Goal: Task Accomplishment & Management: Use online tool/utility

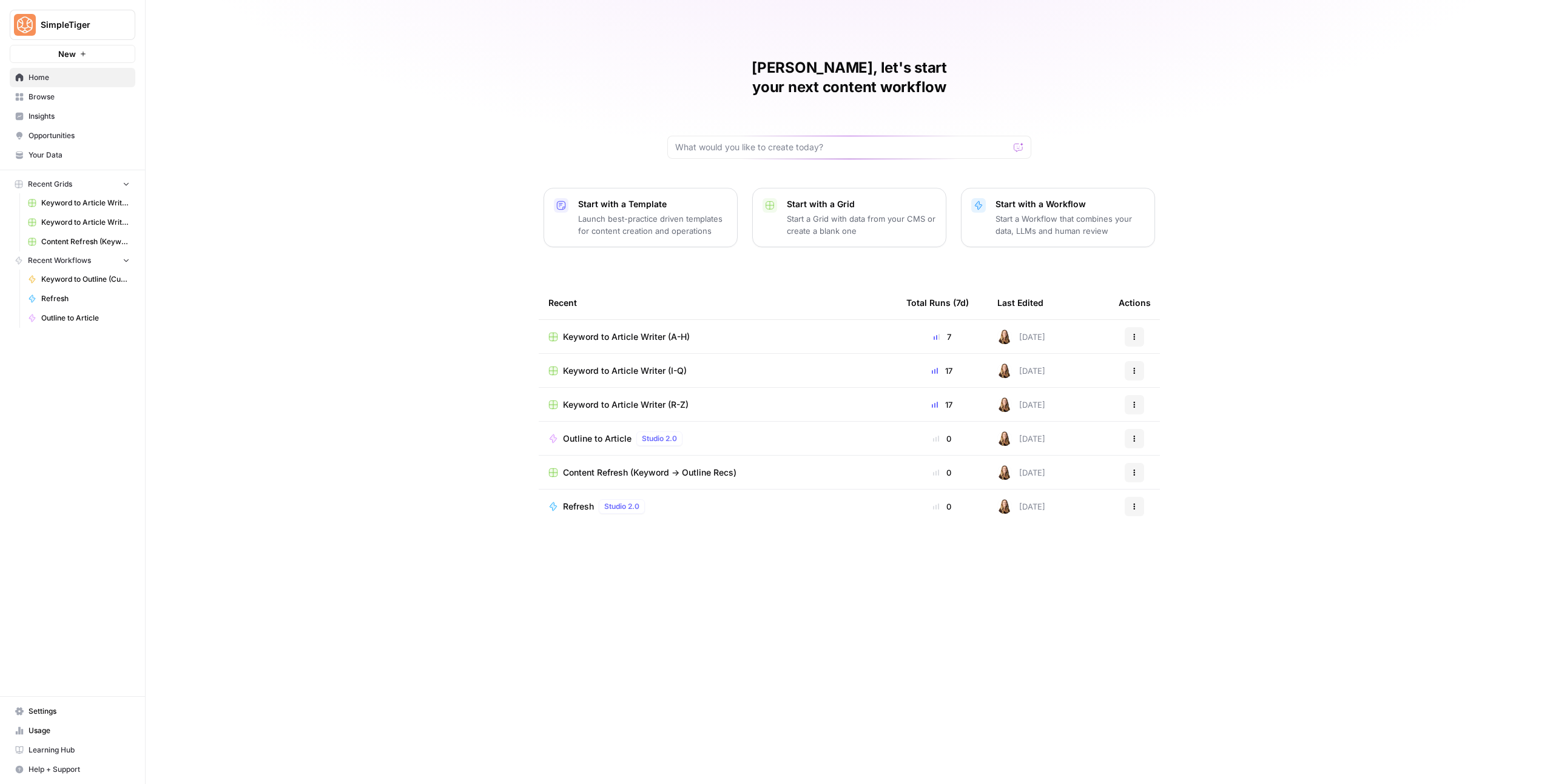
click at [676, 331] on span "Keyword to Article Writer (A-H)" at bounding box center [626, 336] width 127 height 12
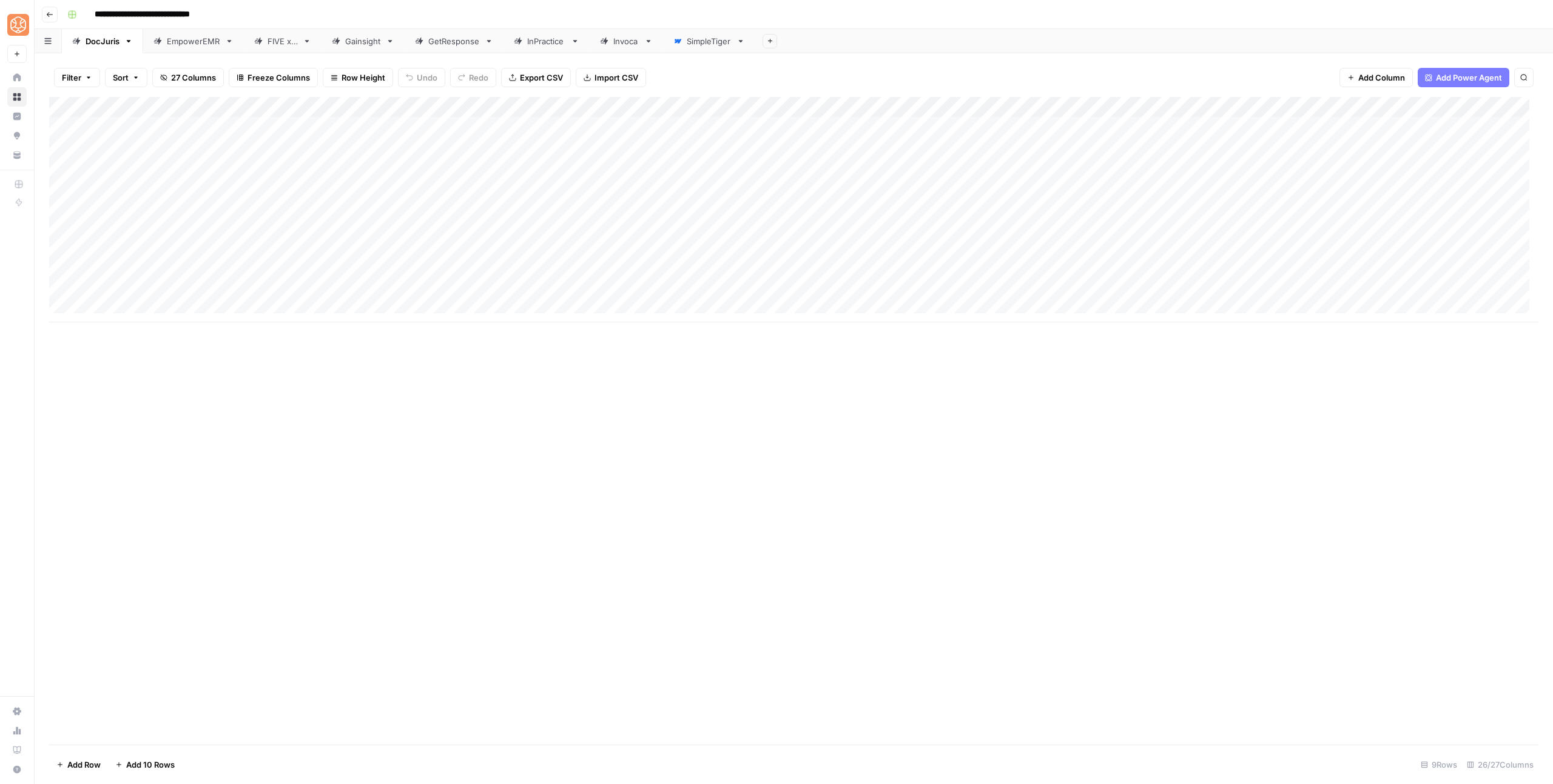
click at [365, 44] on div "Gainsight" at bounding box center [363, 41] width 36 height 12
click at [582, 558] on div "Add Column" at bounding box center [794, 374] width 1489 height 555
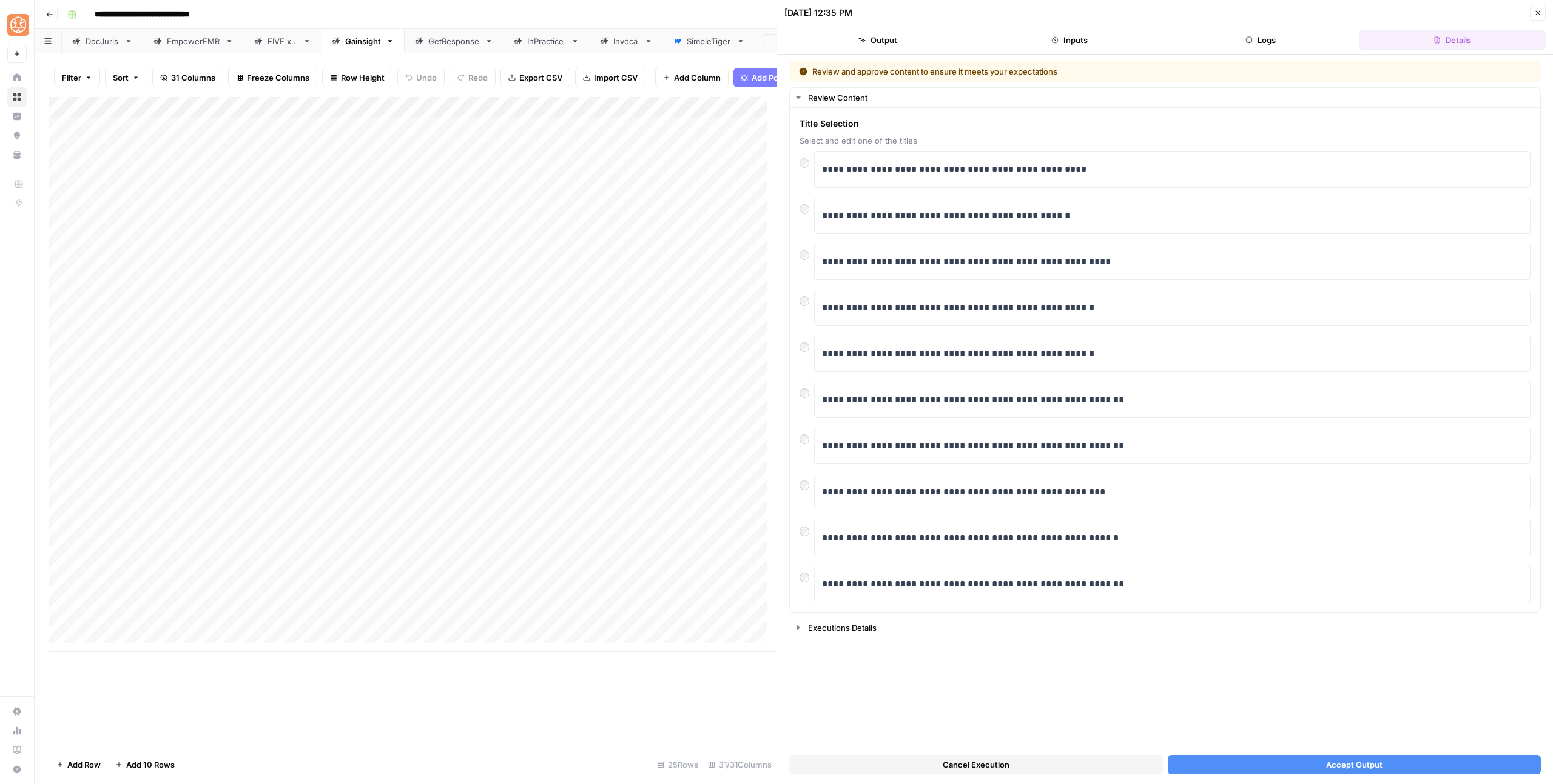
click at [1362, 774] on button "Accept Output" at bounding box center [1354, 765] width 374 height 19
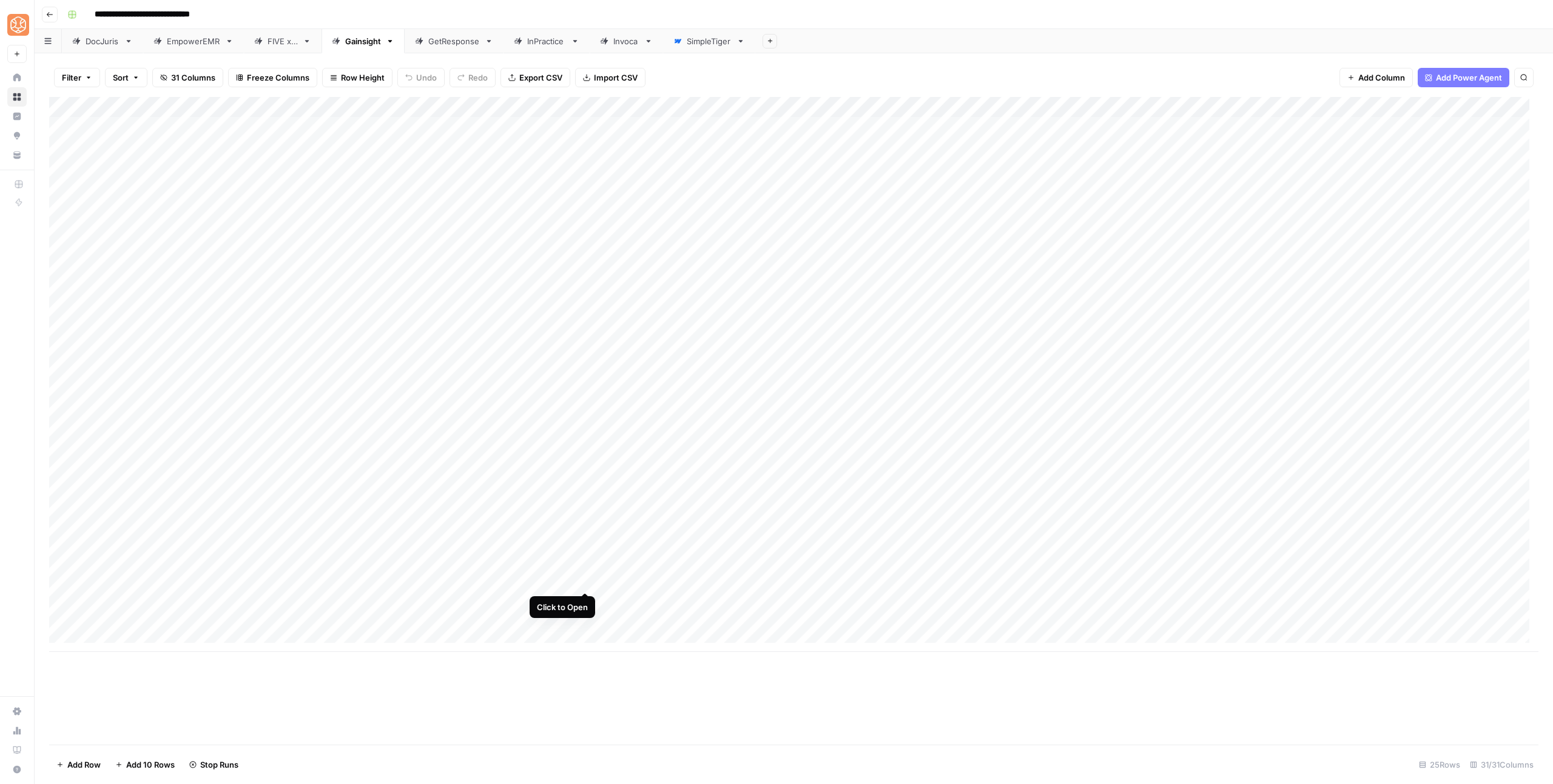
click at [583, 583] on div "Add Column" at bounding box center [794, 374] width 1489 height 555
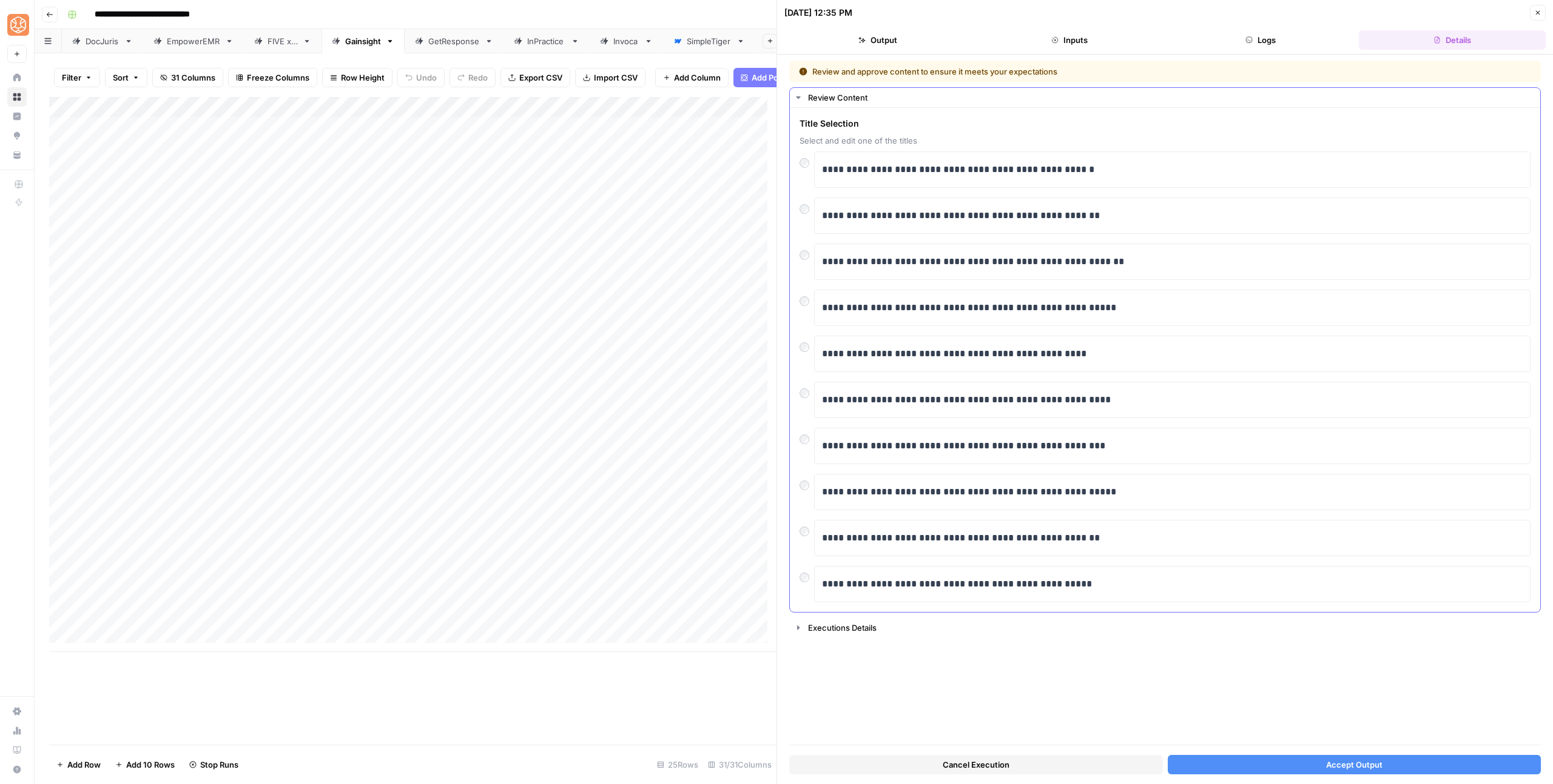
click at [806, 474] on div at bounding box center [807, 483] width 15 height 17
click at [1311, 767] on button "Accept Output" at bounding box center [1354, 765] width 374 height 19
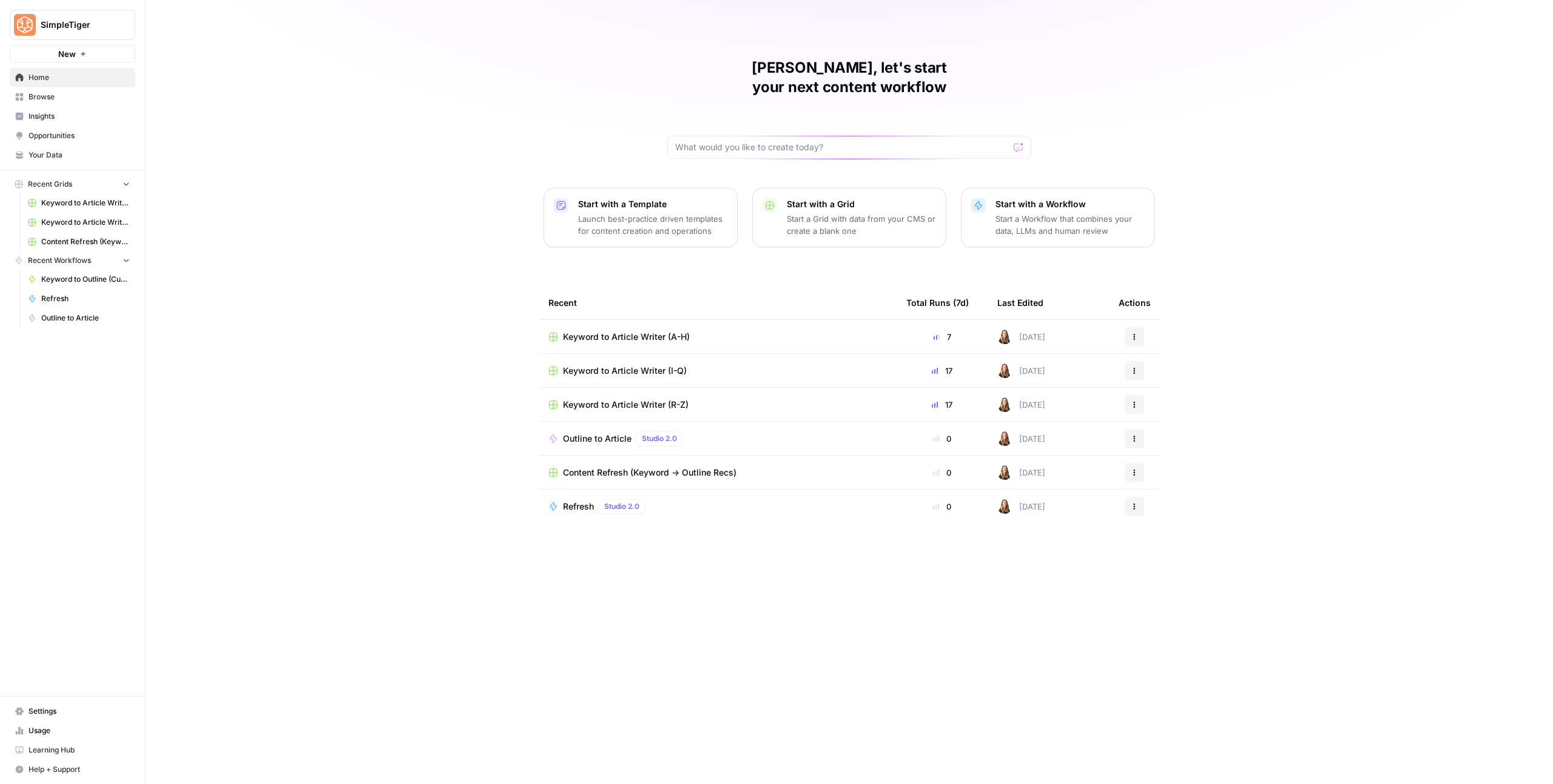
click at [646, 331] on span "Keyword to Article Writer (A-H)" at bounding box center [626, 336] width 127 height 12
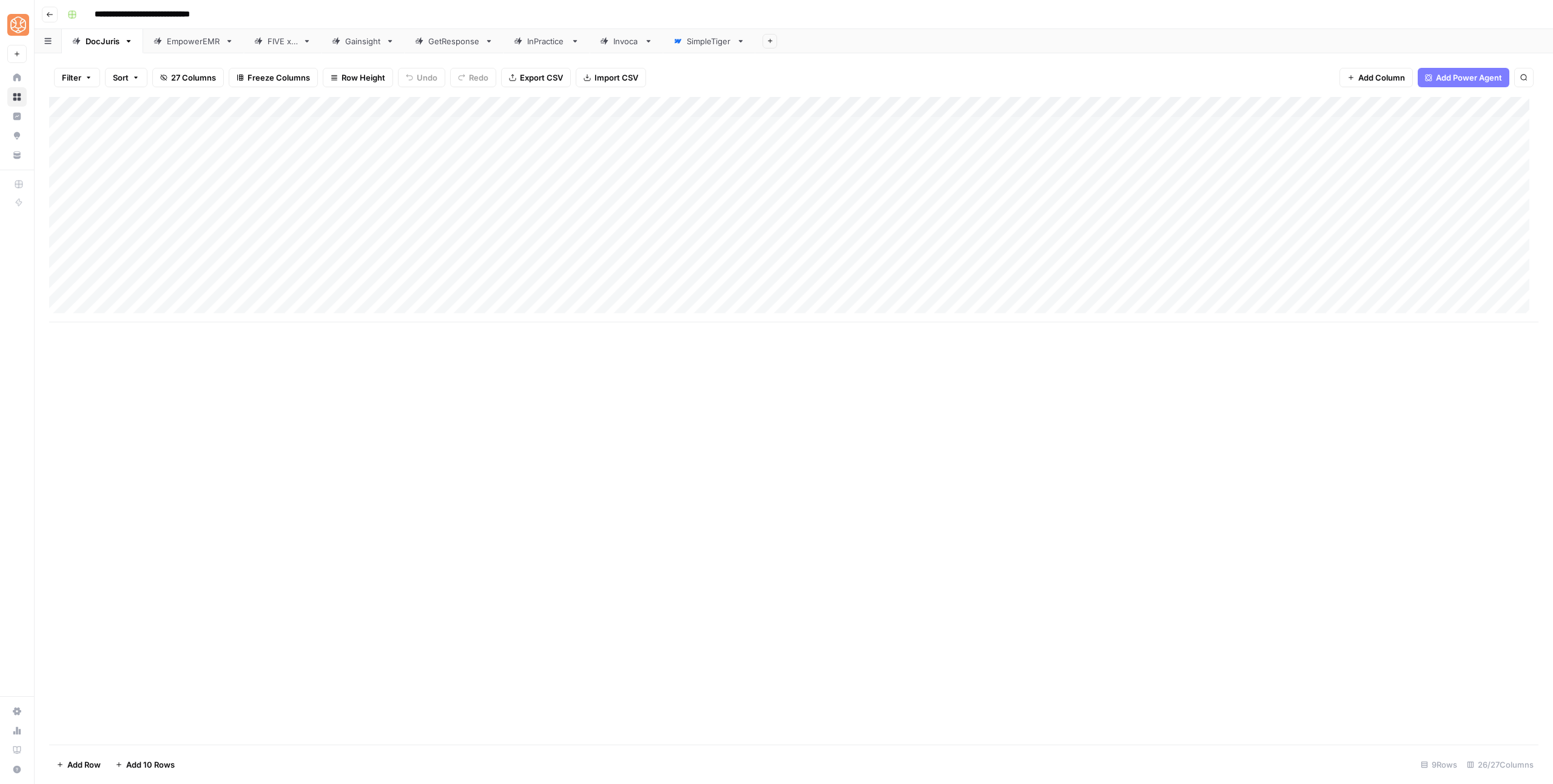
click at [351, 44] on div "Gainsight" at bounding box center [363, 41] width 36 height 12
click at [586, 591] on div "Add Column" at bounding box center [794, 374] width 1489 height 555
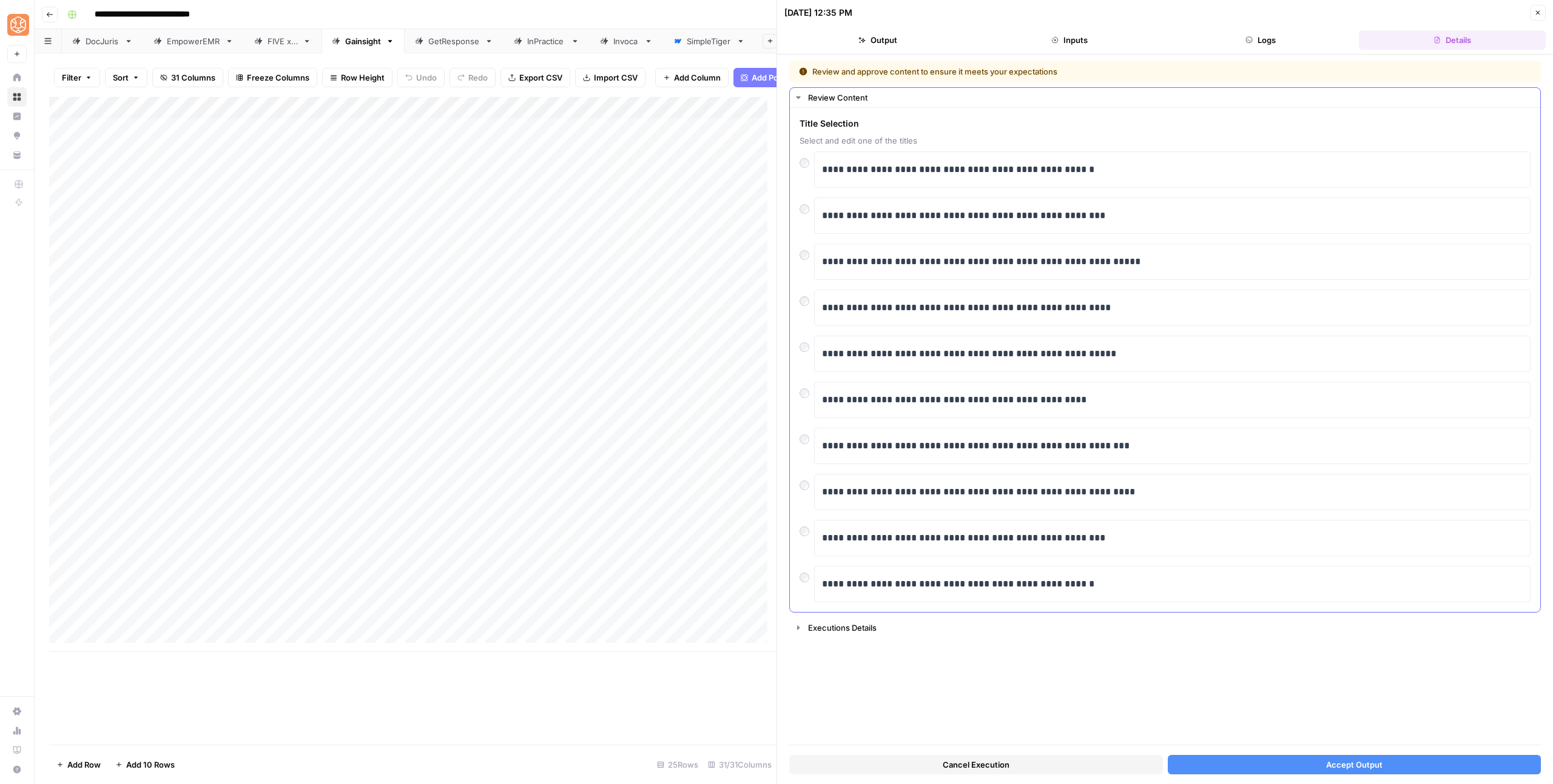
click at [801, 203] on div at bounding box center [807, 206] width 15 height 17
click at [1353, 767] on span "Accept Output" at bounding box center [1354, 765] width 57 height 12
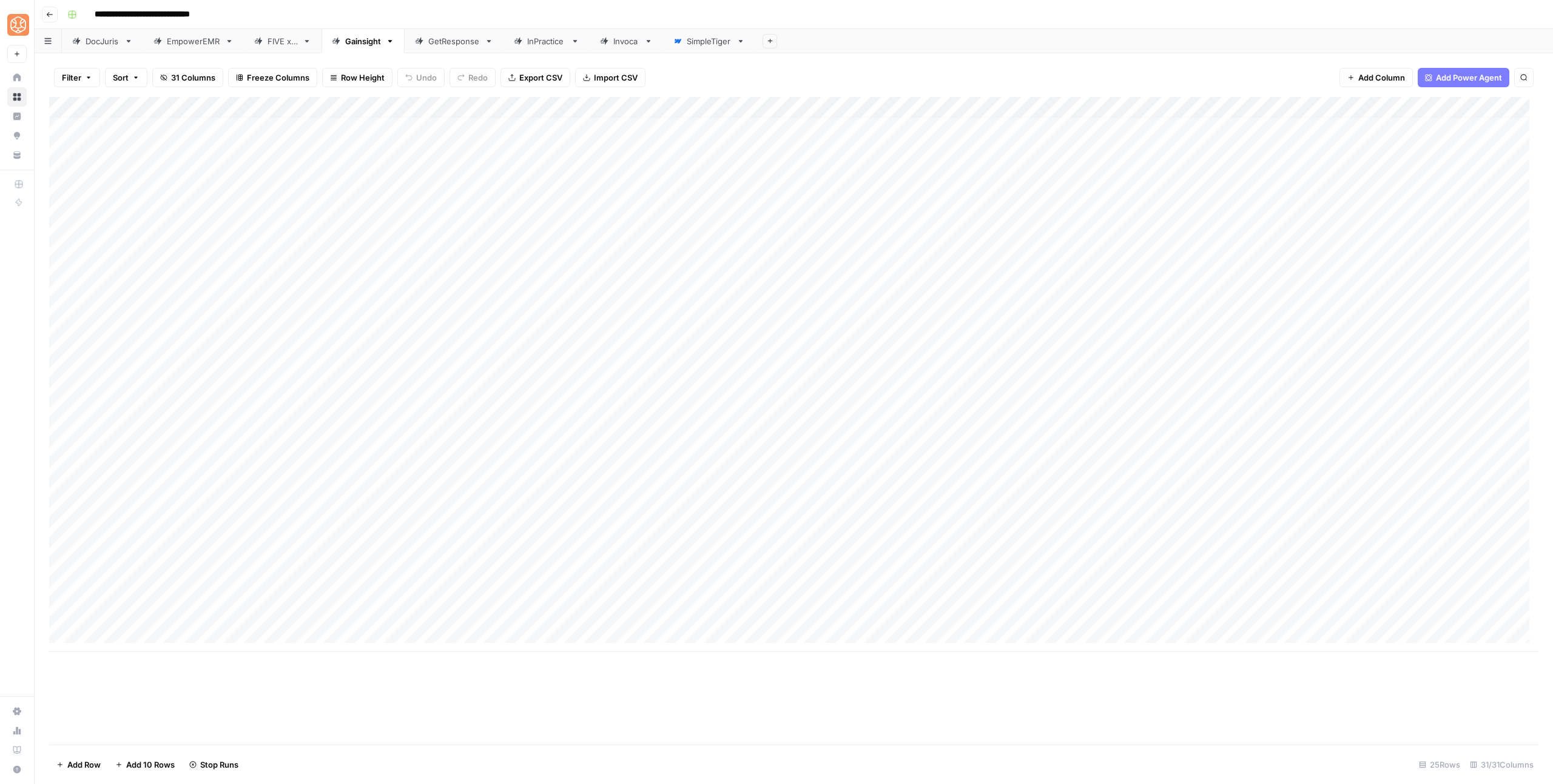
click at [583, 612] on div "Add Column" at bounding box center [794, 374] width 1489 height 555
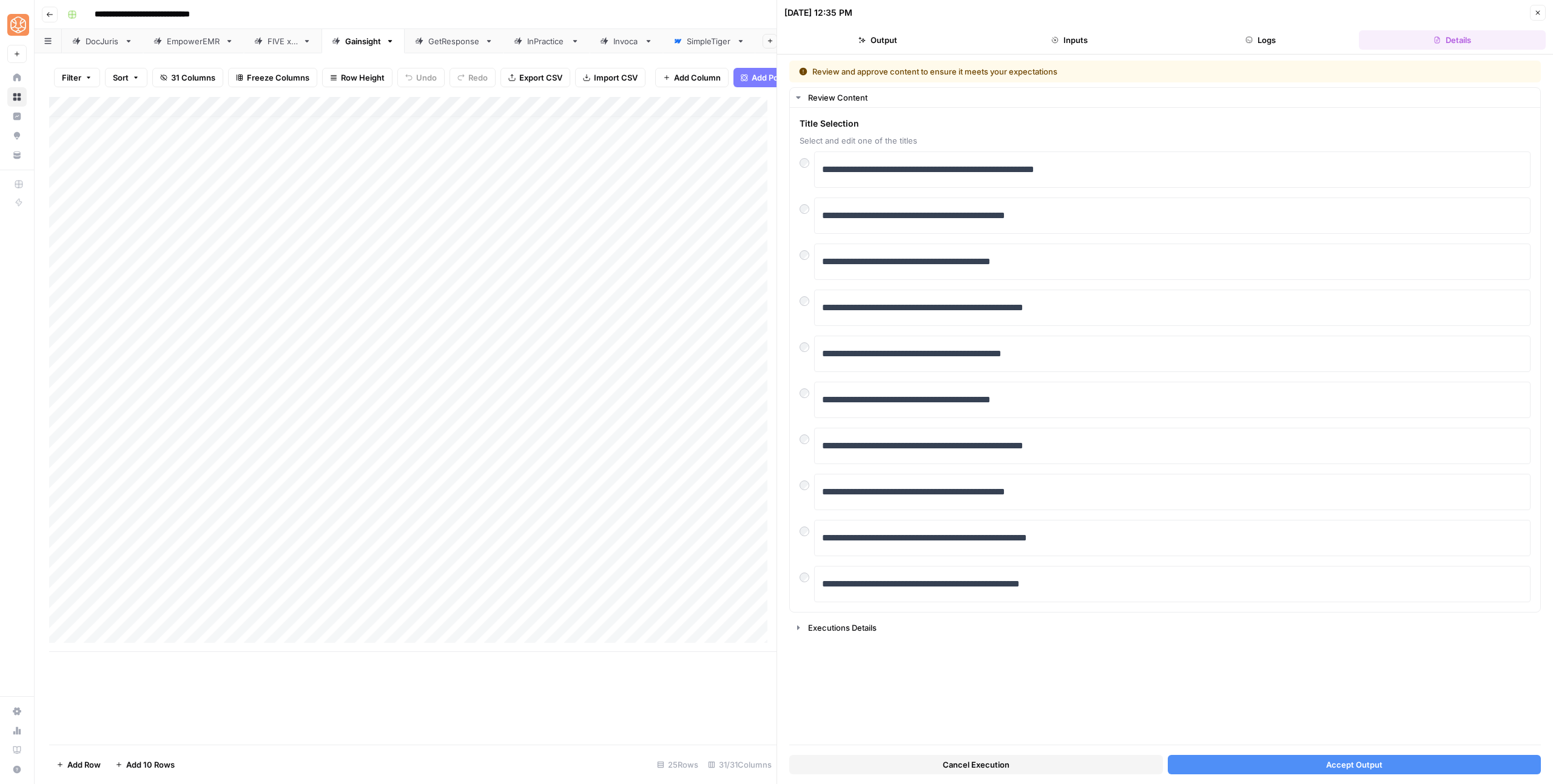
click at [1312, 768] on button "Accept Output" at bounding box center [1354, 765] width 374 height 19
